Goal: Information Seeking & Learning: Learn about a topic

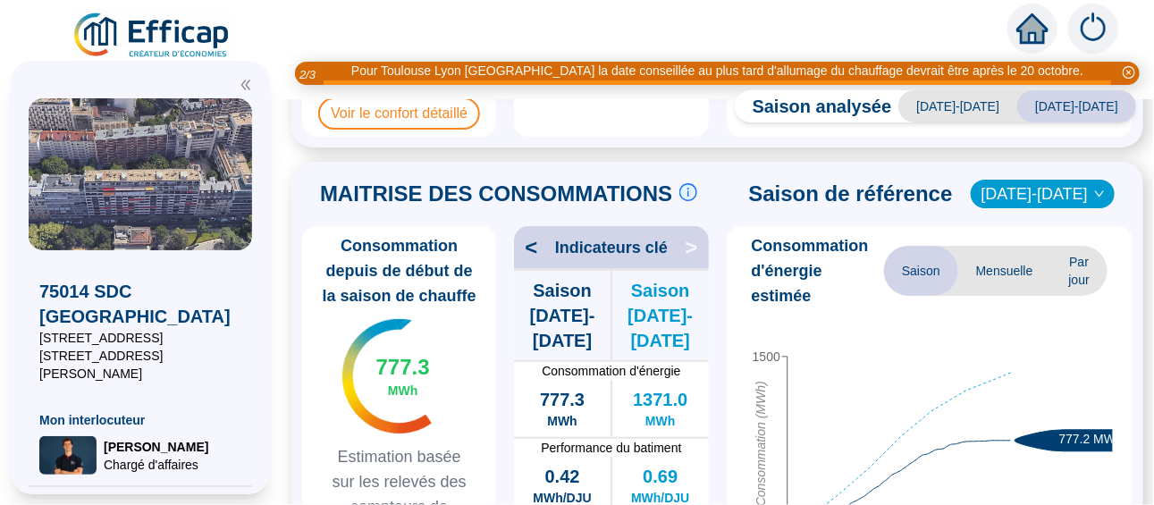
scroll to position [293, 0]
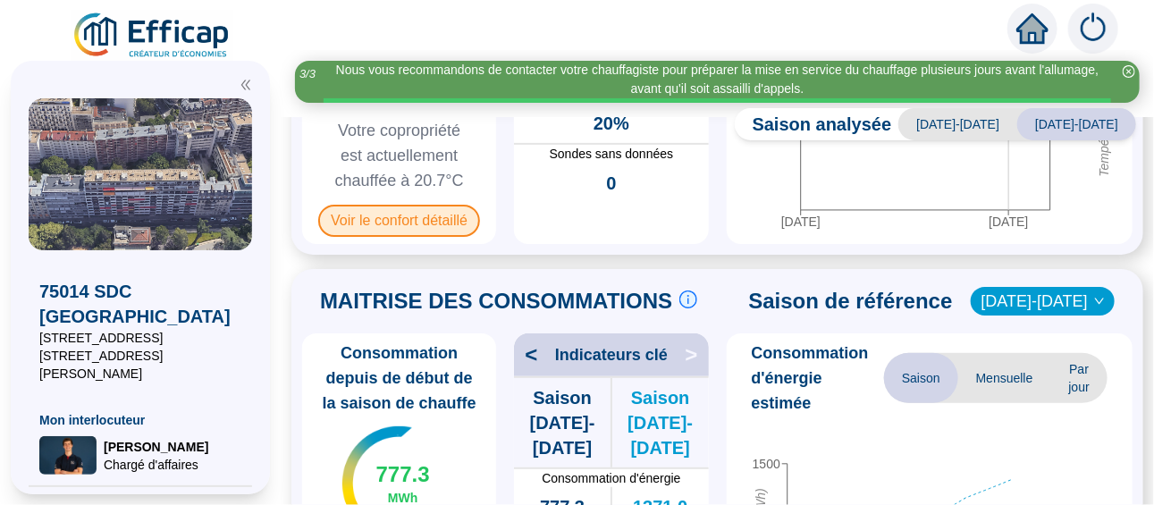
click at [410, 213] on span "Voir le confort détaillé" at bounding box center [399, 221] width 162 height 32
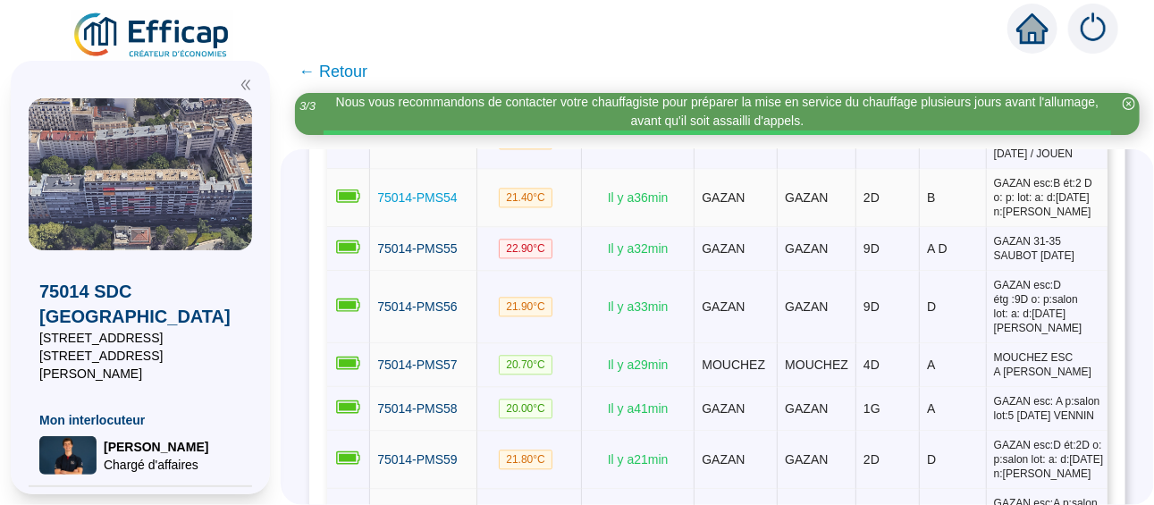
scroll to position [2055, 0]
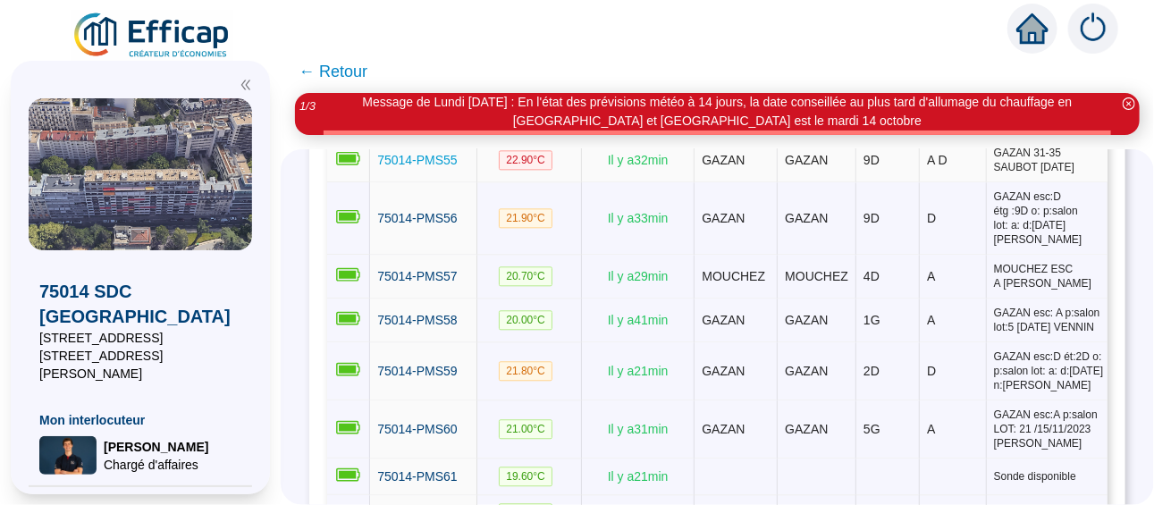
click at [441, 167] on span "75014-PMS55" at bounding box center [417, 160] width 80 height 14
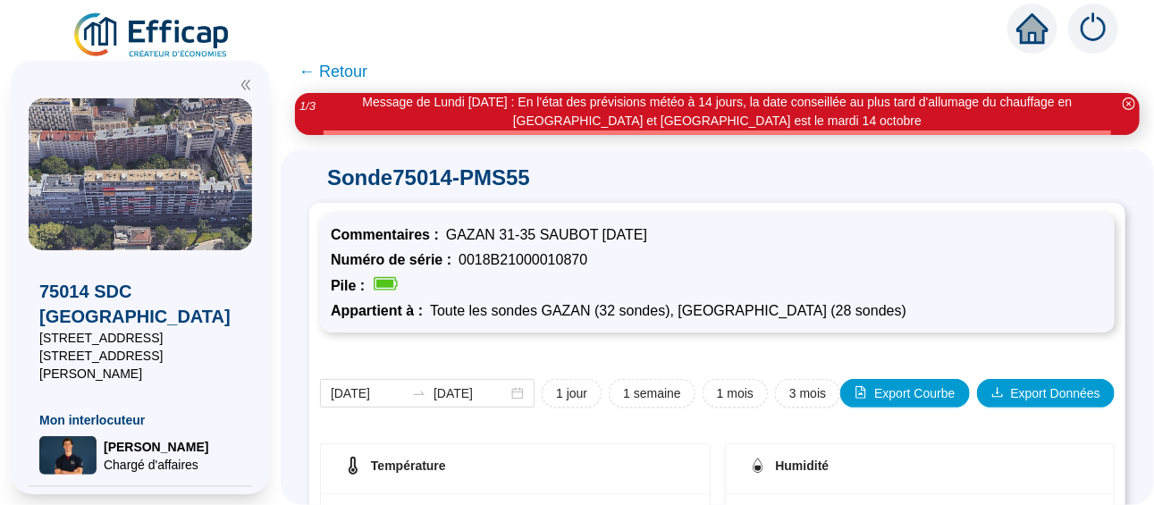
click at [342, 69] on span "← Retour" at bounding box center [333, 71] width 69 height 25
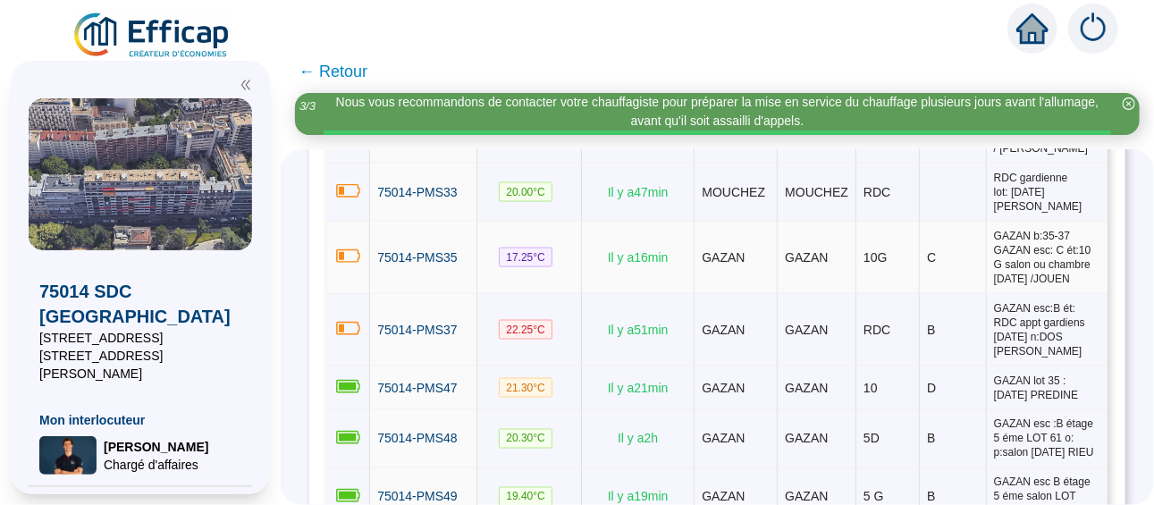
scroll to position [1429, 0]
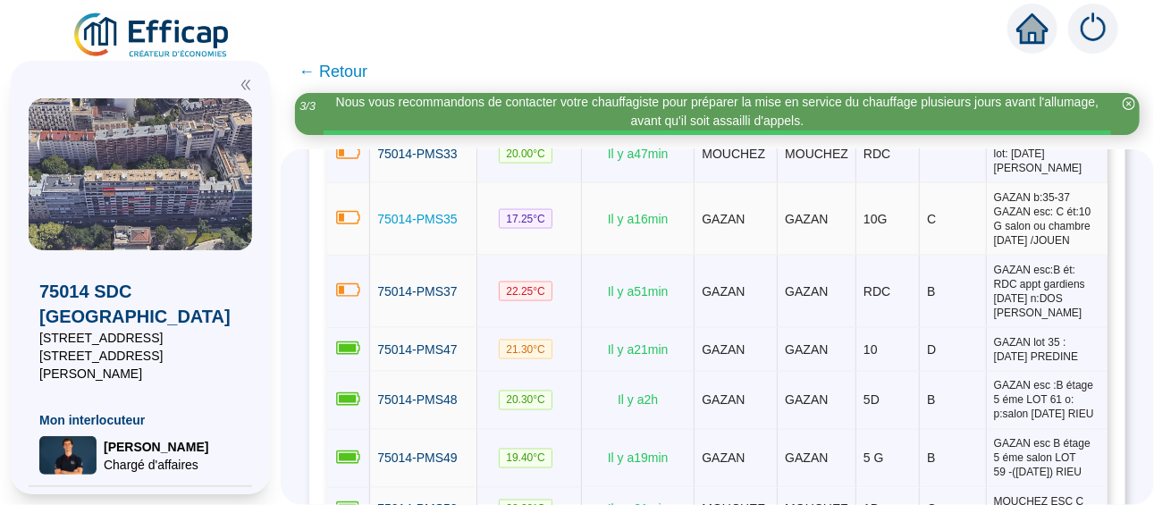
click at [441, 226] on span "75014-PMS35" at bounding box center [417, 219] width 80 height 14
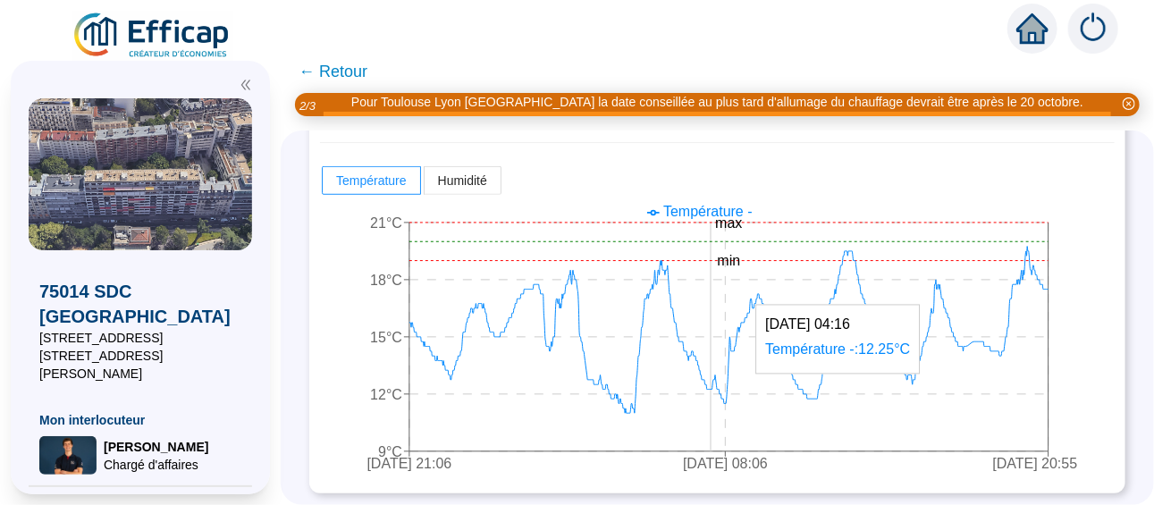
scroll to position [536, 0]
